Goal: Book appointment/travel/reservation

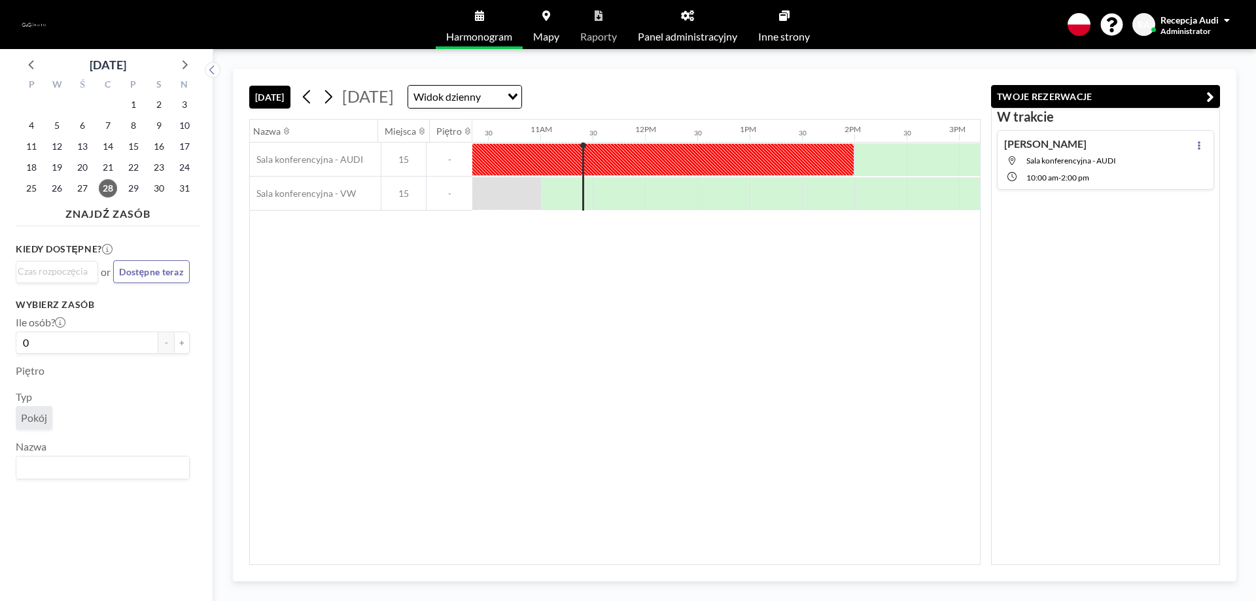
scroll to position [0, 1099]
click at [187, 65] on icon at bounding box center [185, 64] width 5 height 9
click at [33, 107] on span "1" at bounding box center [31, 105] width 18 height 18
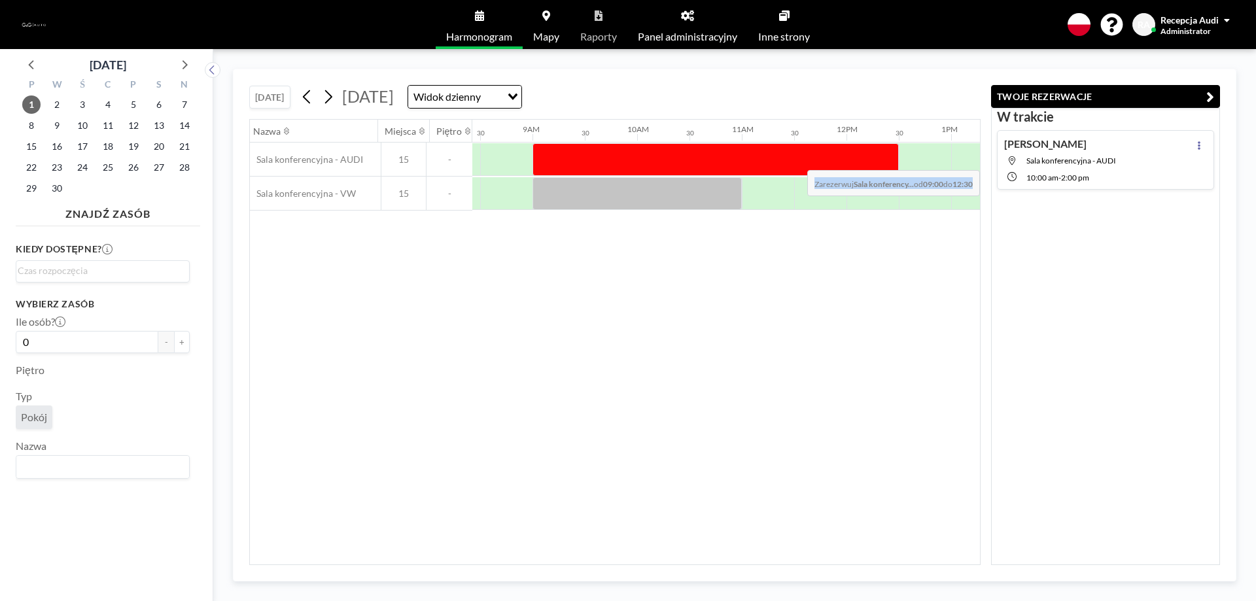
scroll to position [0, 1147]
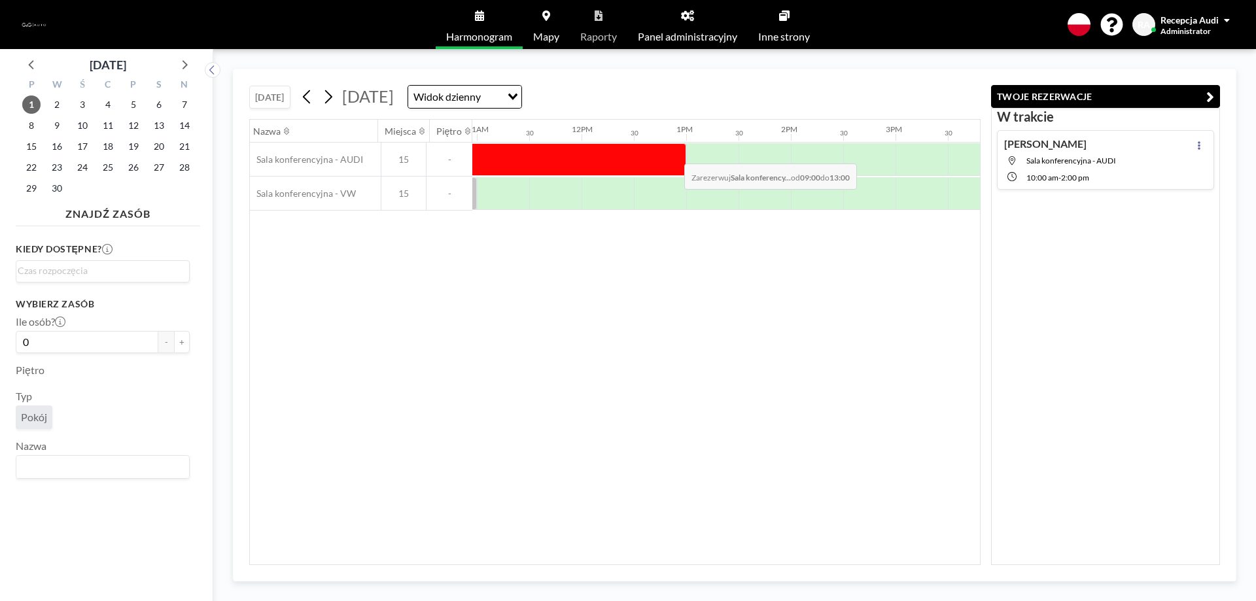
drag, startPoint x: 635, startPoint y: 162, endPoint x: 674, endPoint y: 154, distance: 40.2
click at [674, 154] on div at bounding box center [477, 159] width 419 height 33
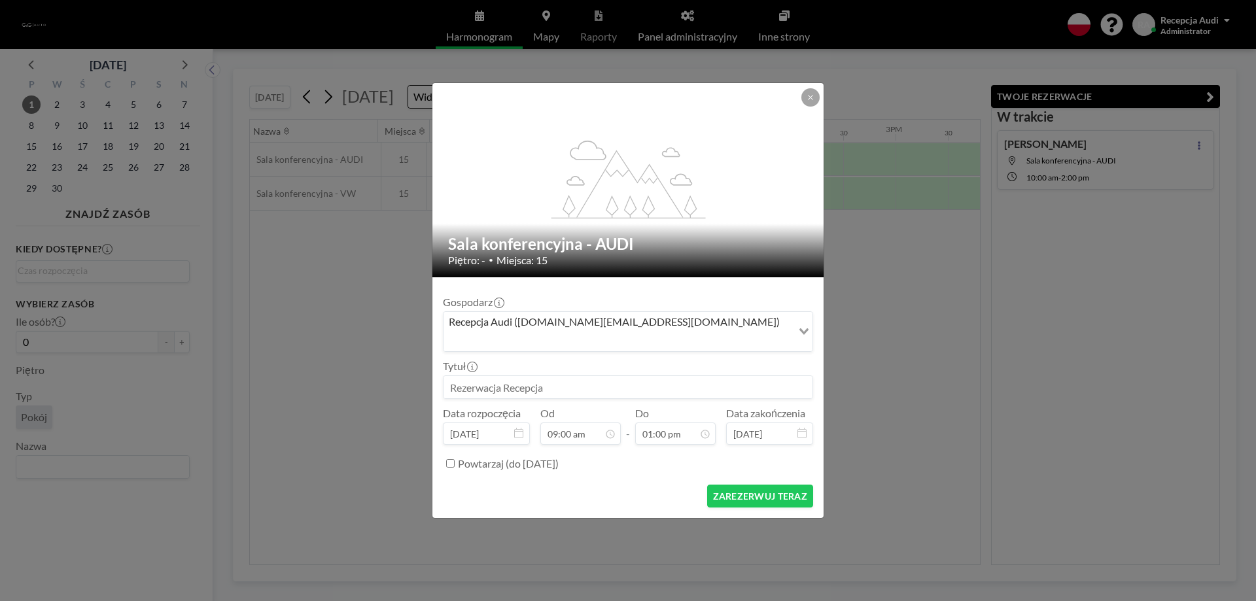
scroll to position [605, 0]
click at [528, 383] on input at bounding box center [628, 387] width 369 height 22
paste input "[US_VEHICLE_IDENTIFICATION_NUMBER]"
type input "[US_VEHICLE_IDENTIFICATION_NUMBER]"
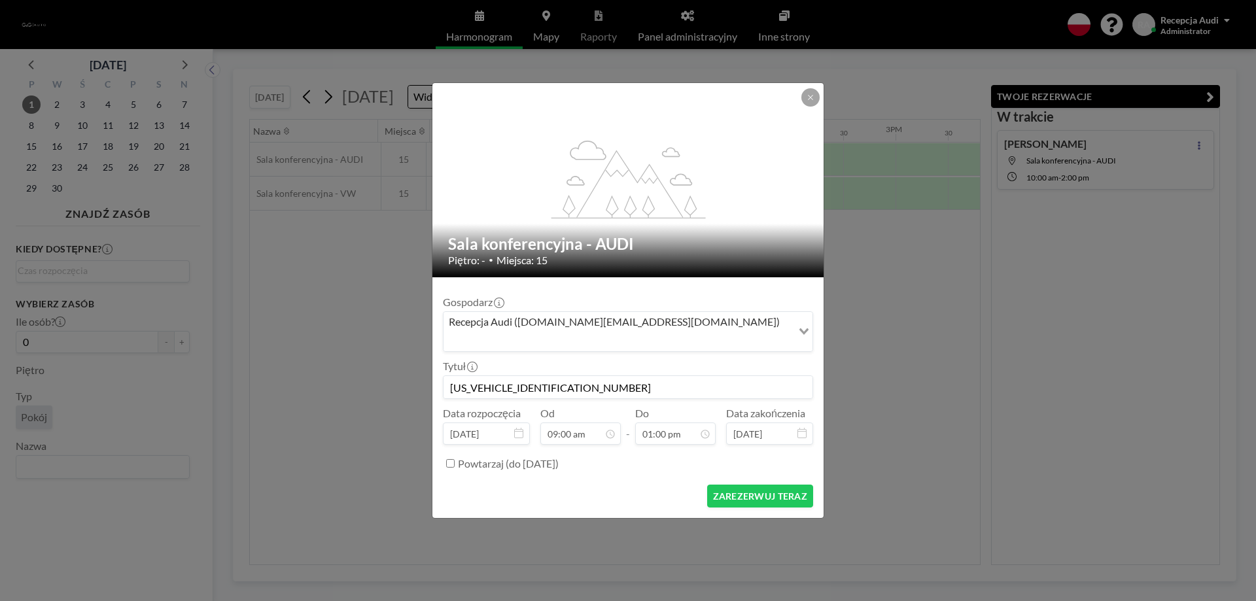
drag, startPoint x: 566, startPoint y: 383, endPoint x: 438, endPoint y: 382, distance: 128.2
click at [438, 382] on form "Gospodarz Recepcja Audi ([DOMAIN_NAME][EMAIL_ADDRESS][DOMAIN_NAME]) Loading... …" at bounding box center [627, 397] width 391 height 241
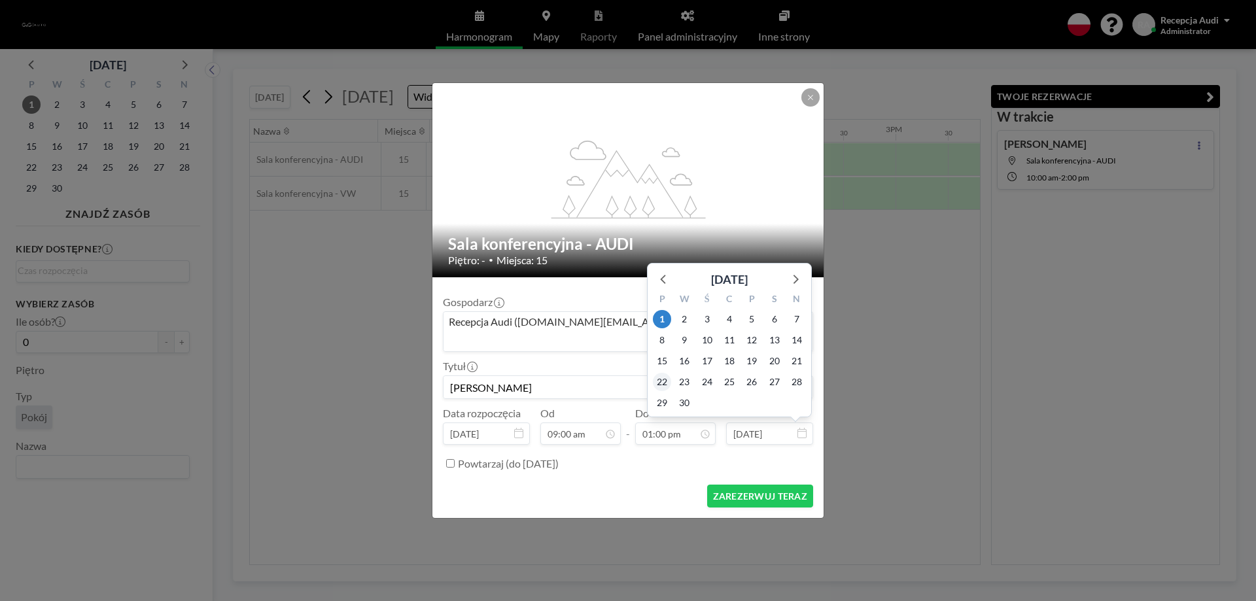
scroll to position [605, 0]
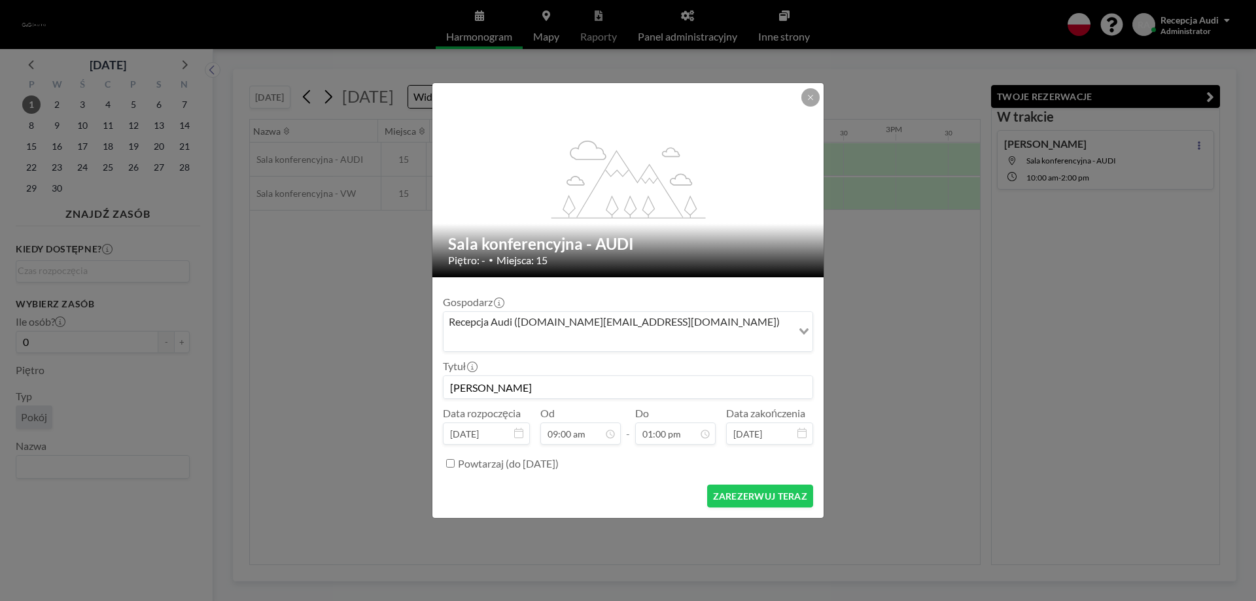
click at [545, 377] on input "[PERSON_NAME]" at bounding box center [628, 387] width 369 height 22
type input "[PERSON_NAME]"
click at [738, 485] on button "ZAREZERWUJ TERAZ" at bounding box center [760, 496] width 106 height 23
